Goal: Obtain resource: Download file/media

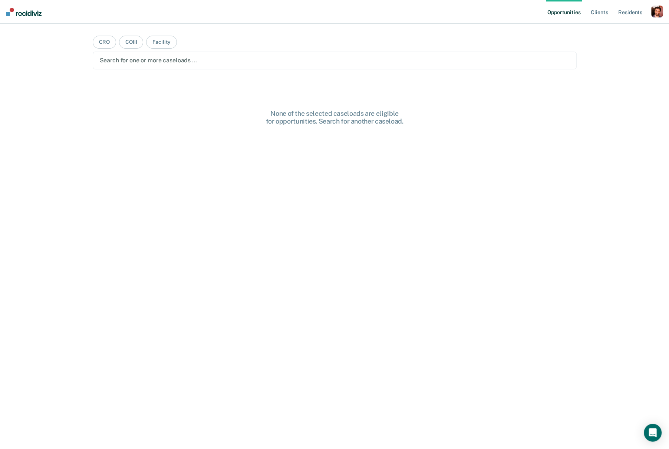
click at [535, 16] on div "button" at bounding box center [657, 12] width 12 height 12
click at [535, 28] on link "Profile" at bounding box center [627, 30] width 60 height 6
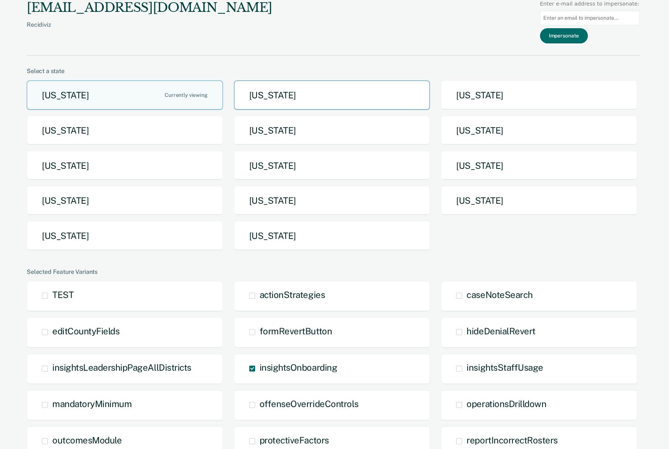
click at [279, 91] on button "[US_STATE]" at bounding box center [332, 94] width 196 height 29
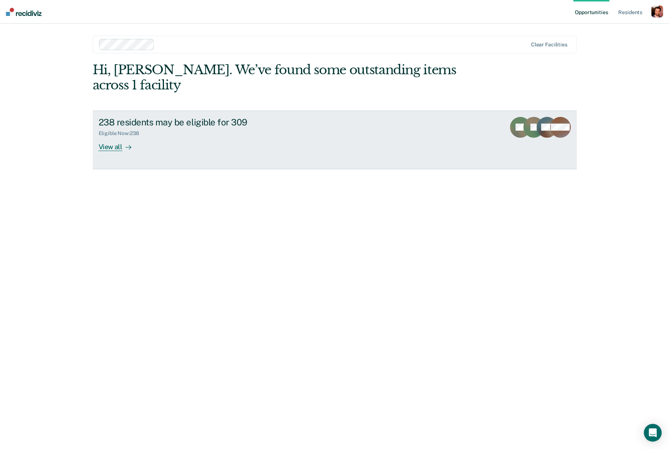
click at [124, 142] on div at bounding box center [126, 146] width 9 height 9
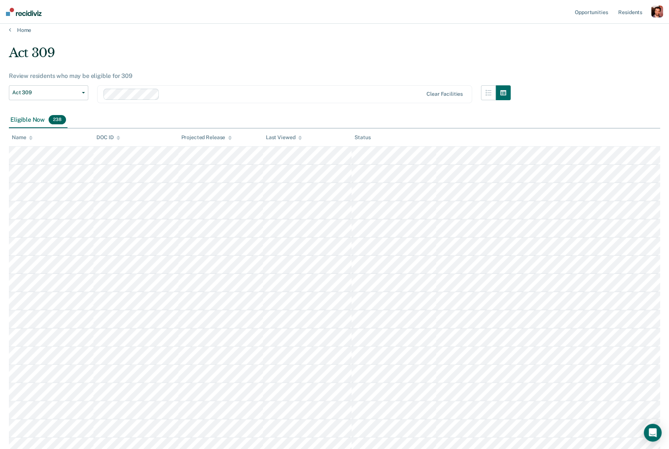
scroll to position [410, 0]
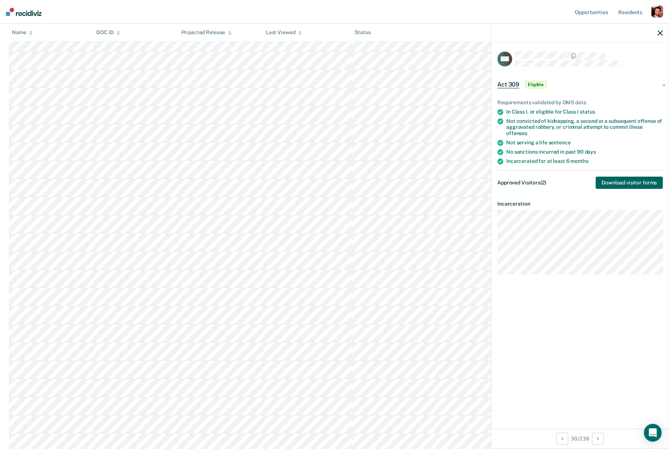
click at [535, 179] on button "Download visitor forms" at bounding box center [628, 182] width 67 height 12
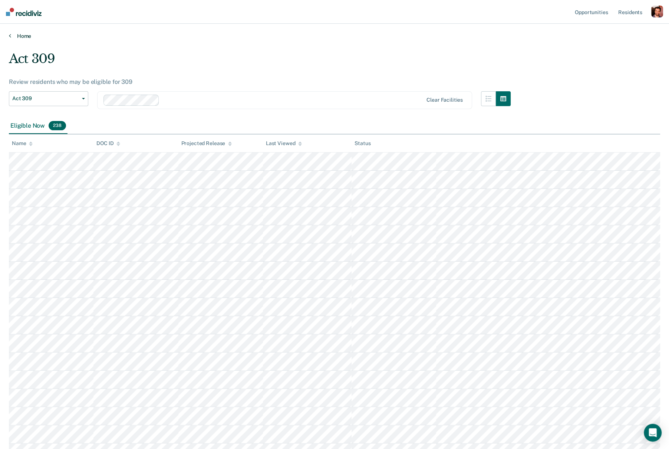
click at [22, 33] on link "Home" at bounding box center [334, 36] width 651 height 7
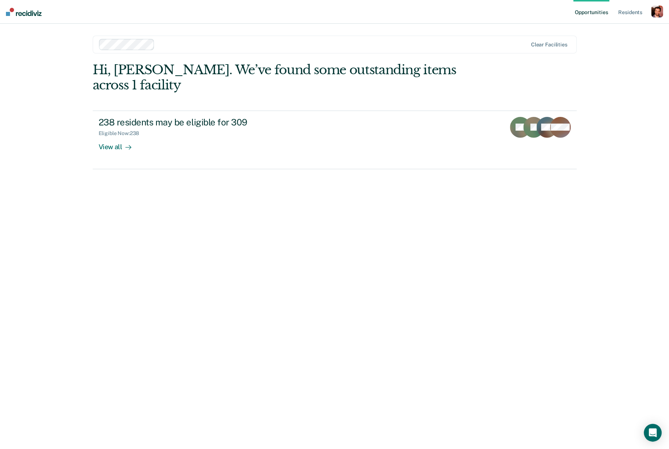
click at [173, 44] on div at bounding box center [342, 44] width 369 height 9
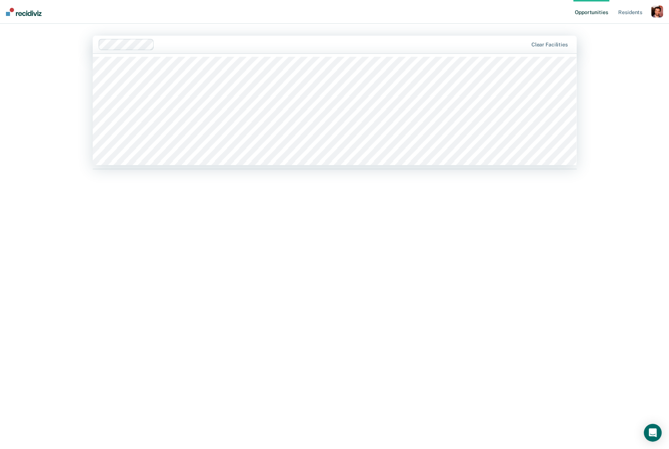
click at [42, 86] on div "Opportunities Resident s Profile How it works Log Out CENTRAL ADMIN (ESCAPEES),…" at bounding box center [334, 224] width 669 height 449
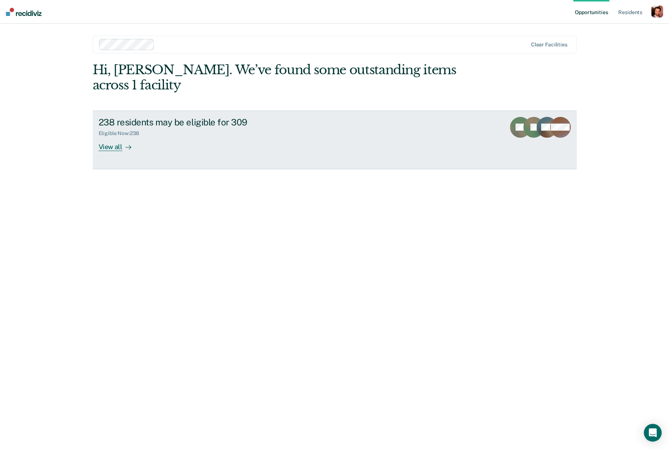
click at [119, 136] on div "View all" at bounding box center [120, 143] width 42 height 14
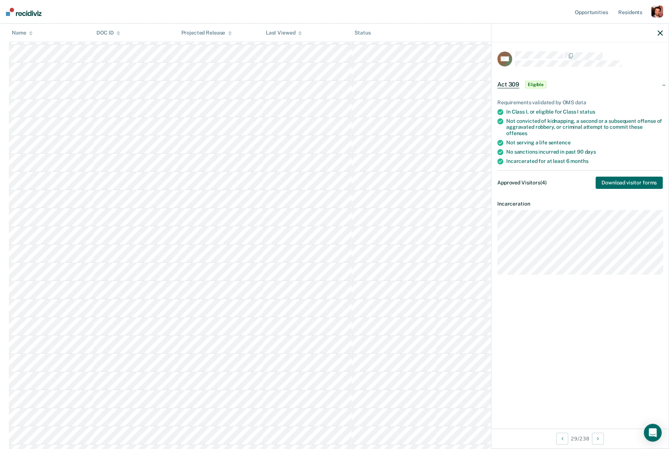
scroll to position [308, 0]
click at [610, 176] on button "Download visitor forms" at bounding box center [628, 182] width 67 height 12
